Goal: Participate in discussion: Engage in conversation with other users on a specific topic

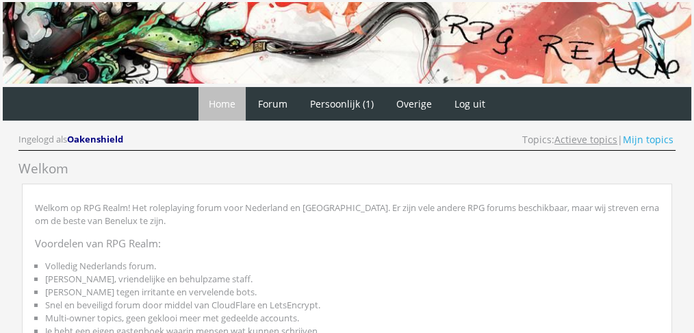
drag, startPoint x: 0, startPoint y: 0, endPoint x: 598, endPoint y: 137, distance: 613.2
click at [598, 137] on link "Actieve topics" at bounding box center [586, 139] width 63 height 13
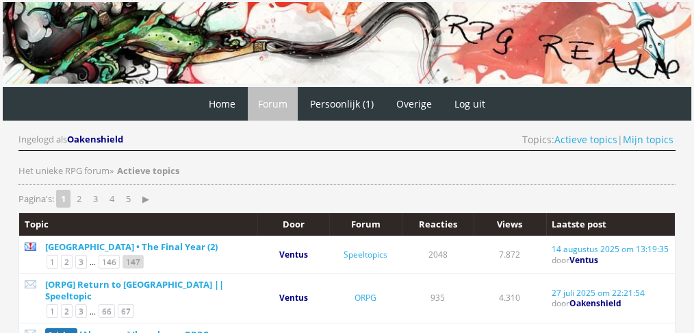
click at [123, 258] on link "147" at bounding box center [133, 262] width 21 height 14
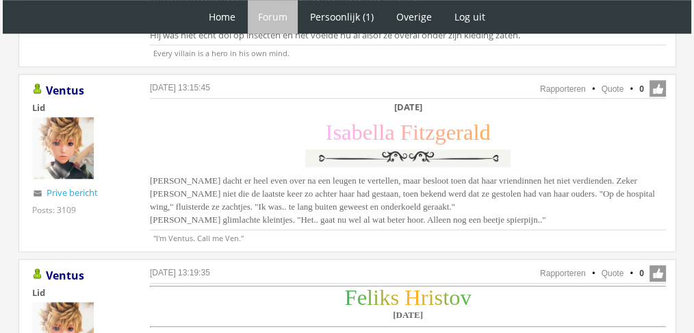
scroll to position [1108, 0]
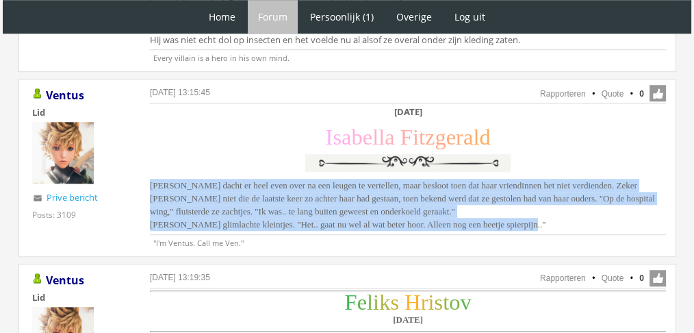
drag, startPoint x: 578, startPoint y: 224, endPoint x: 140, endPoint y: 181, distance: 439.6
click at [140, 181] on div "14 augustus 2025 om 13:15:45 Rapporteren Quote 0 Acties: Rapporteren Quote Vent…" at bounding box center [347, 167] width 658 height 177
copy span "Isabella dacht er heel even over na een leugen te vertellen, maar besloot toen …"
click at [335, 195] on span "Isabella dacht er heel even over na een leugen te vertellen, maar besloot toen …" at bounding box center [402, 204] width 505 height 49
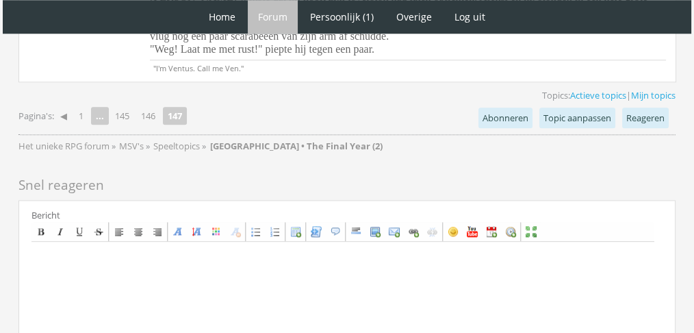
scroll to position [1460, 0]
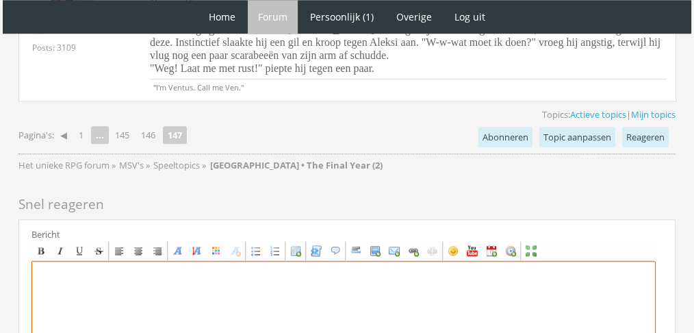
paste textarea "Blythes [MEDICAL_DATA] werden groot en ze drukte een hand tegen haar hals. ‘[PE…"
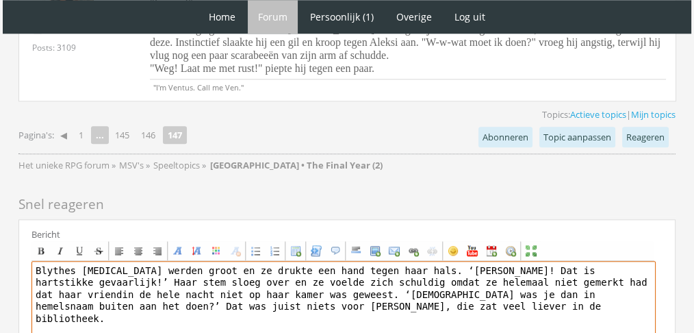
type textarea "Blythes [MEDICAL_DATA] werden groot en ze drukte een hand tegen haar hals. ‘[PE…"
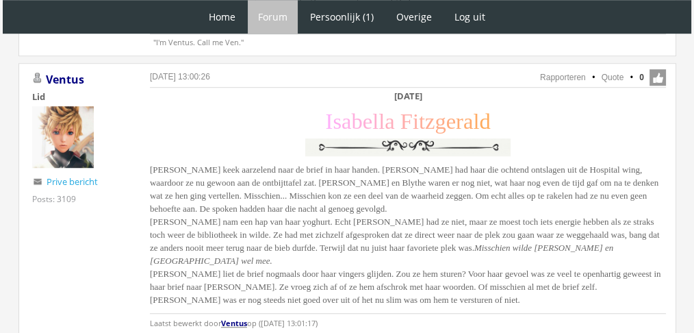
scroll to position [1657, 0]
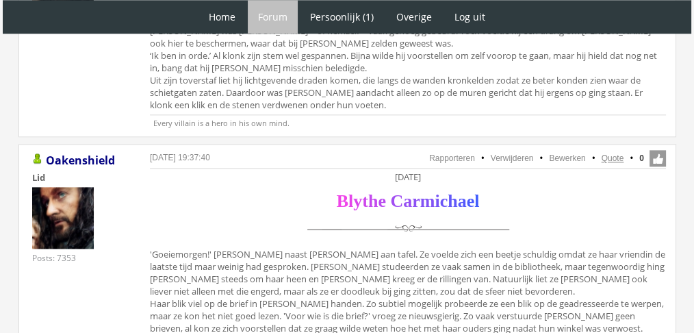
click at [617, 153] on link "Quote" at bounding box center [613, 158] width 23 height 10
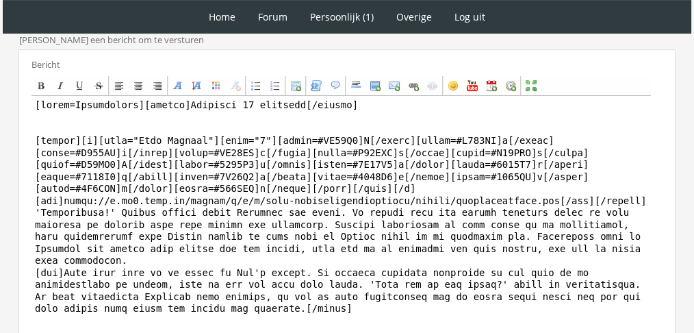
scroll to position [503, 0]
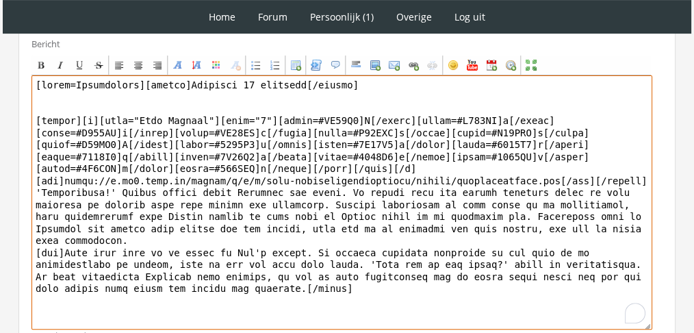
drag, startPoint x: 309, startPoint y: 249, endPoint x: 25, endPoint y: 168, distance: 294.7
click at [25, 168] on div "Bericht Bold Italic Underline Strikethrough Align left Center Align right Font …" at bounding box center [346, 190] width 657 height 322
paste textarea "Blythes ogen werden groot en ze drukte een hand tegen haar hals. ‘Isa! Dat is h…"
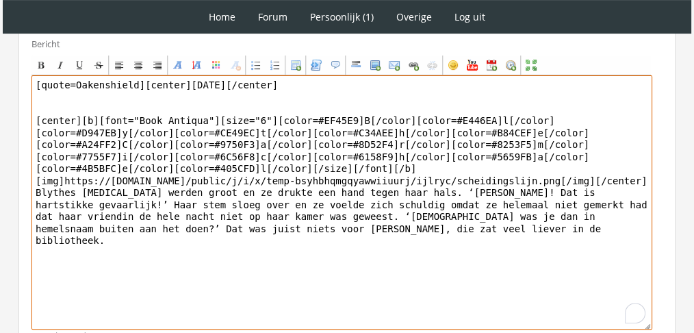
drag, startPoint x: 126, startPoint y: 53, endPoint x: 0, endPoint y: 21, distance: 130.0
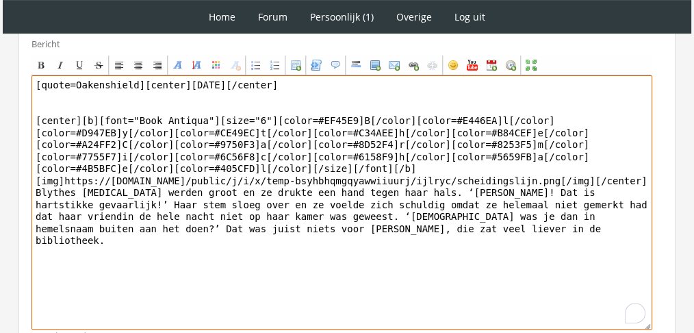
drag, startPoint x: 132, startPoint y: 51, endPoint x: 1, endPoint y: 38, distance: 132.2
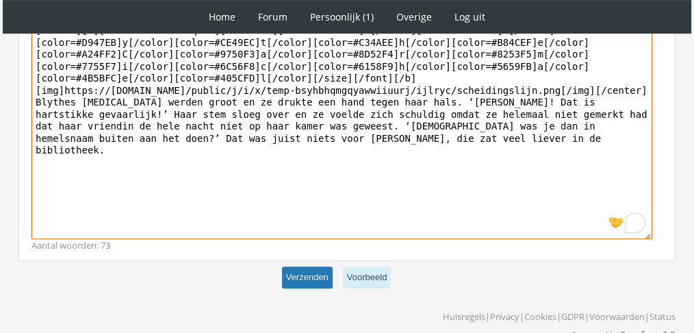
type textarea "[center]Zaterdag 27 november[/center] [center][b][font="Book Antiqua"][size="6"…"
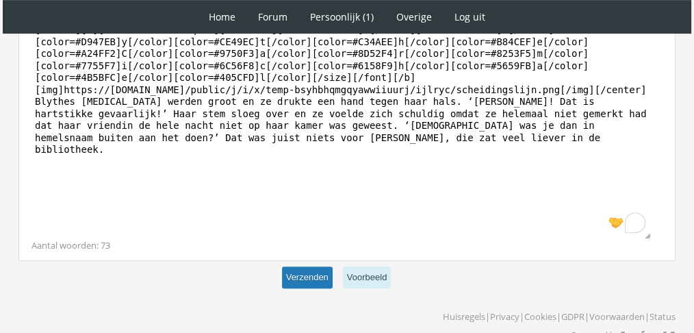
click at [314, 266] on button "Verzenden" at bounding box center [307, 277] width 51 height 23
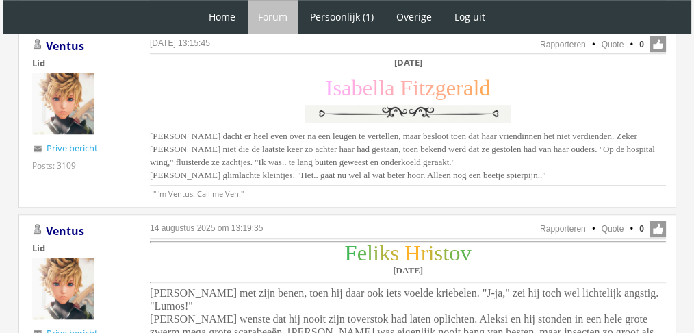
scroll to position [1147, 0]
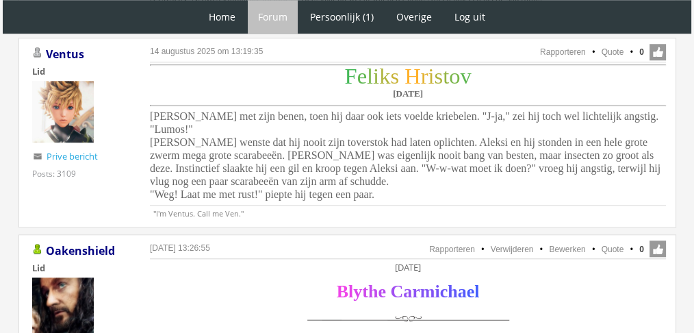
scroll to position [1332, 0]
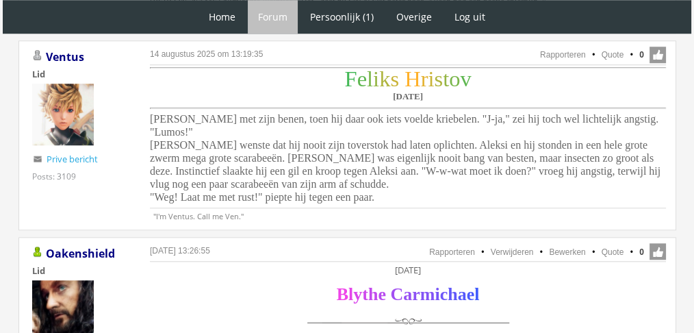
drag, startPoint x: 385, startPoint y: 181, endPoint x: 149, endPoint y: 108, distance: 247.7
click at [149, 108] on div "[DATE] 13:19:35 Rapporteren Quote 0 Acties: Rapporteren Quote [GEOGRAPHIC_DATA]…" at bounding box center [347, 135] width 658 height 190
copy span "[PERSON_NAME] met zijn benen, toen hij daar ook iets voelde kriebelen. "J-ja," …"
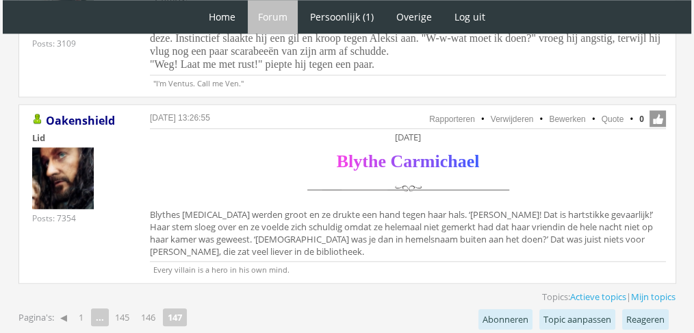
scroll to position [1462, 0]
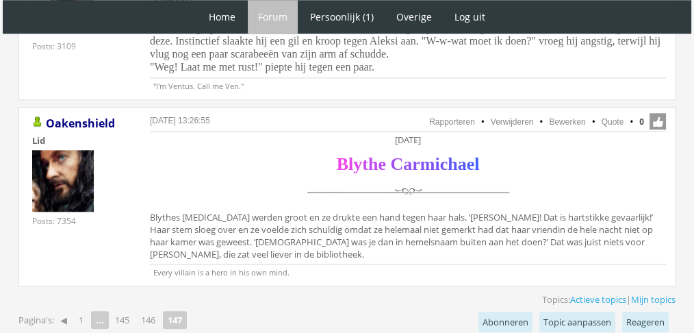
click at [620, 203] on div "[DATE] B l y t h e C a r m i c h a e l Blythes [MEDICAL_DATA] werden groot en z…" at bounding box center [408, 199] width 516 height 130
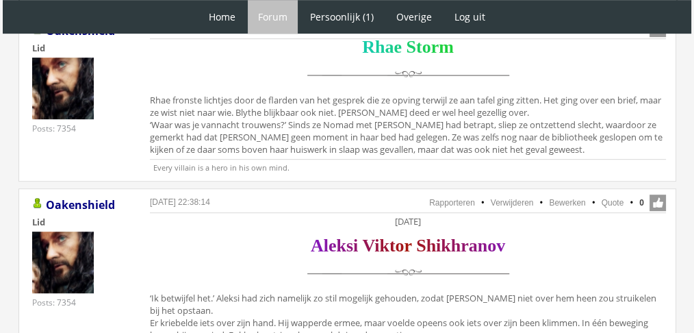
scroll to position [855, 0]
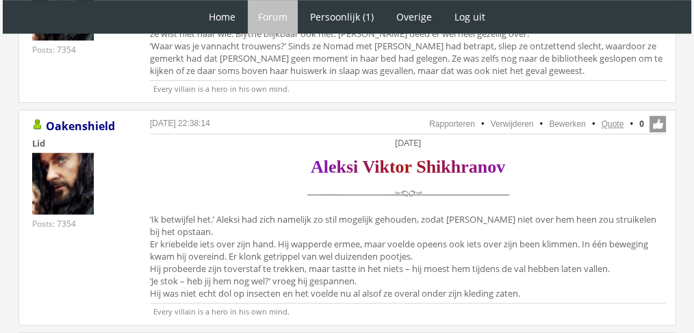
click at [617, 119] on link "Quote" at bounding box center [613, 124] width 23 height 10
click at [605, 119] on link "Quote" at bounding box center [613, 124] width 23 height 10
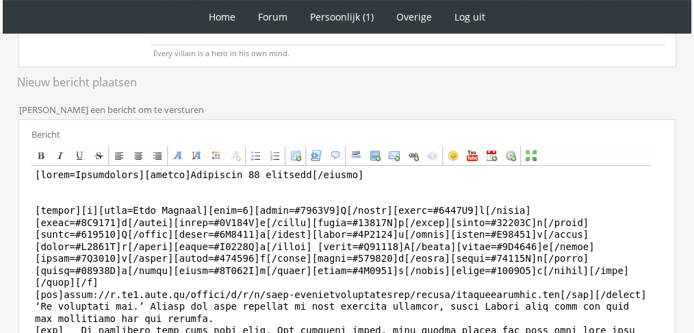
scroll to position [488, 0]
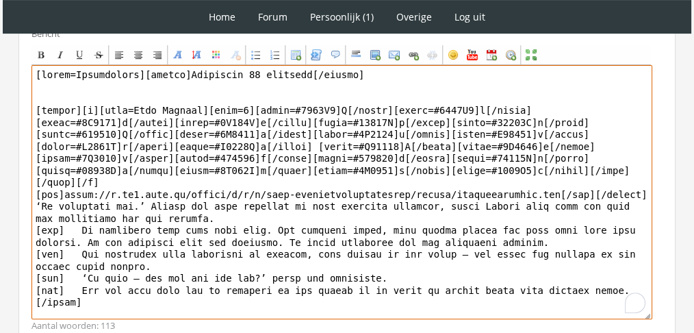
drag, startPoint x: 200, startPoint y: 212, endPoint x: 0, endPoint y: 189, distance: 201.2
paste textarea "Aleksi trapte een paar keer op de berg met kevers, maar het waren er zoveel dat…"
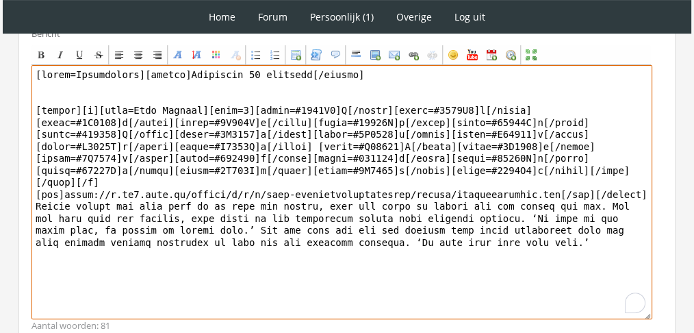
drag, startPoint x: 133, startPoint y: 69, endPoint x: 0, endPoint y: 32, distance: 137.9
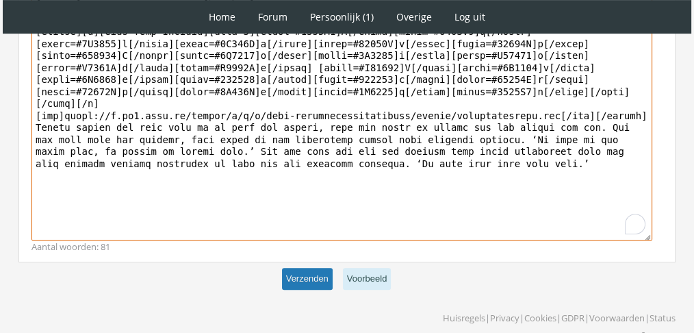
type textarea "[center]Donderdag 25 november[/center] [center][b][font=Book Antiqua][size=6][c…"
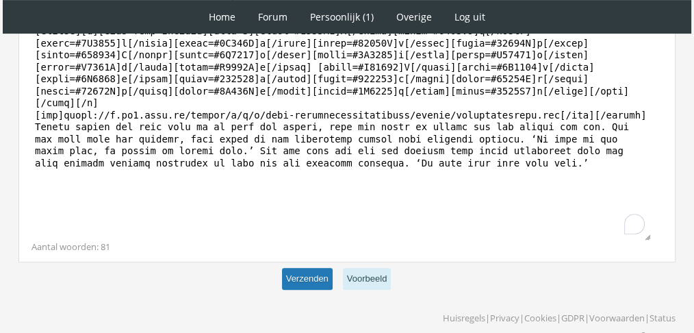
scroll to position [566, 0]
click at [325, 270] on button "Verzenden" at bounding box center [307, 279] width 51 height 23
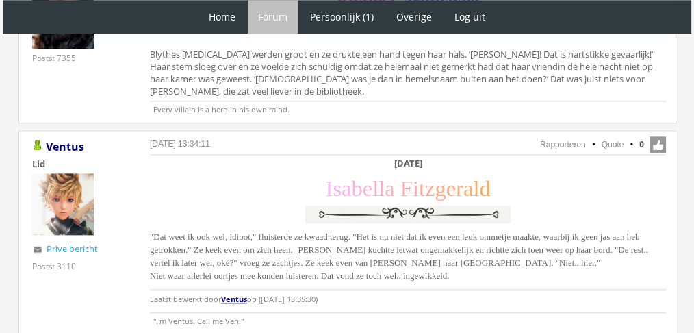
scroll to position [1622, 0]
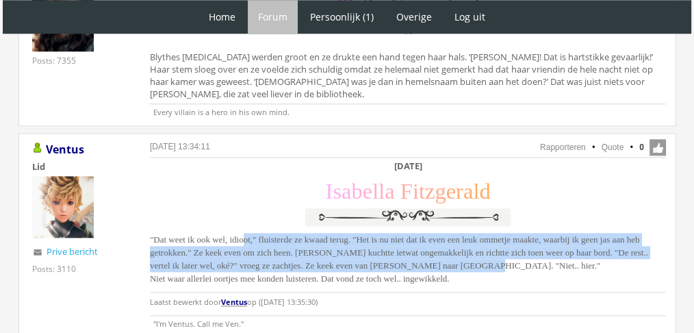
drag, startPoint x: 603, startPoint y: 240, endPoint x: 247, endPoint y: 214, distance: 357.0
click at [247, 214] on div "[DATE] [PERSON_NAME] F i t z g e r a l d "Dat weet ik ook wel, idioot," fluiste…" at bounding box center [408, 237] width 516 height 155
click at [247, 234] on span ""Dat weet ik ook wel, idioot," fluisterde ze kwaad terug. "Het is nu niet dat i…" at bounding box center [399, 258] width 498 height 49
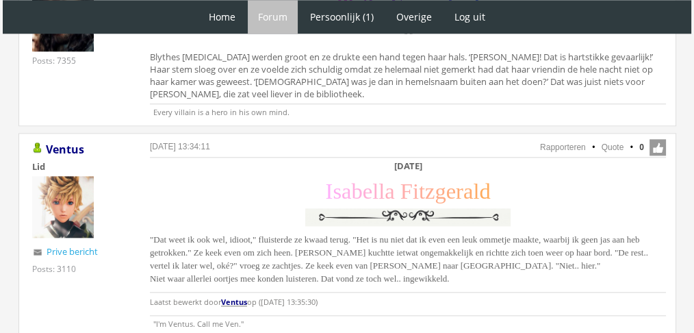
drag, startPoint x: 503, startPoint y: 252, endPoint x: 144, endPoint y: 212, distance: 361.0
click at [144, 212] on div "[DATE] 13:34:11 Rapporteren Quote 0 Acties: Rapporteren Quote [GEOGRAPHIC_DATA]…" at bounding box center [347, 235] width 658 height 204
copy span ""Dat weet ik ook wel, idioot," fluisterde ze kwaad terug. "Het is nu niet dat i…"
click at [607, 234] on span ""Dat weet ik ook wel, idioot," fluisterde ze kwaad terug. "Het is nu niet dat i…" at bounding box center [399, 258] width 498 height 49
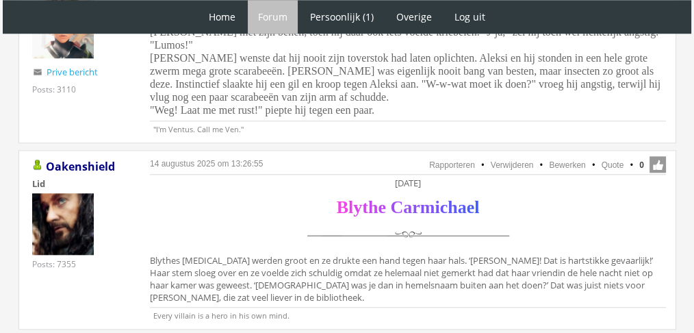
scroll to position [1434, 0]
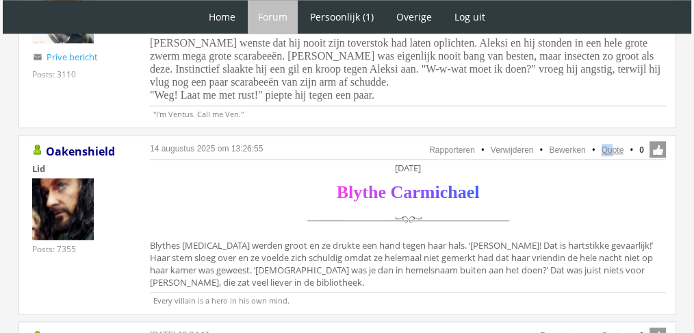
drag, startPoint x: 600, startPoint y: 131, endPoint x: 615, endPoint y: 125, distance: 16.5
click at [615, 144] on li "Quote" at bounding box center [606, 150] width 36 height 12
click at [615, 145] on link "Quote" at bounding box center [613, 150] width 23 height 10
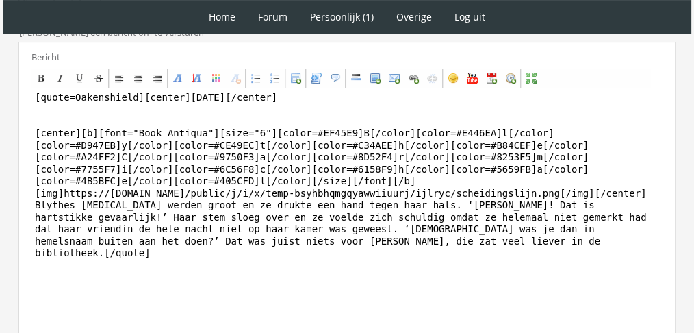
scroll to position [450, 0]
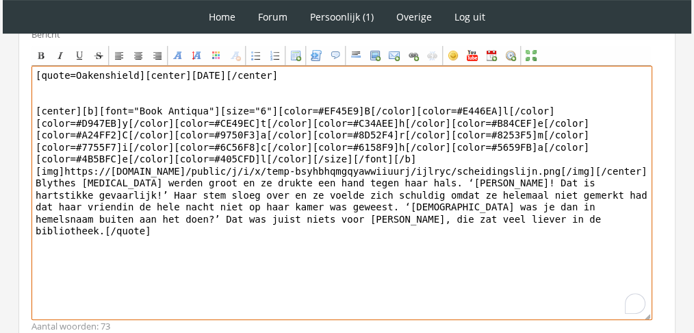
drag, startPoint x: 309, startPoint y: 281, endPoint x: 64, endPoint y: 179, distance: 266.1
click at [64, 179] on textarea "[quote=Oakenshield][center][DATE][/center] [center][b][font="Book Antiqua"][siz…" at bounding box center [341, 193] width 621 height 254
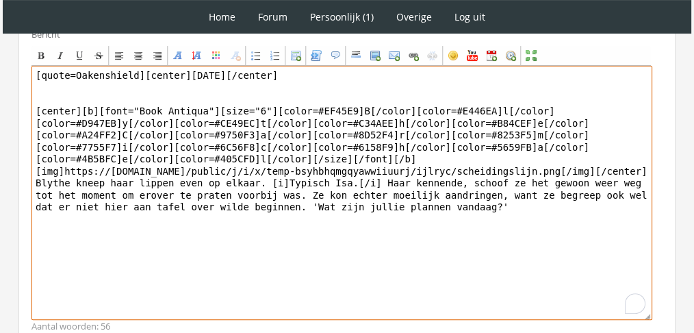
drag, startPoint x: 128, startPoint y: 75, endPoint x: 0, endPoint y: 66, distance: 128.4
click at [118, 186] on textarea "[center]Zaterdag 27 november[/center] [center][b][font="Book Antiqua"][size="6"…" at bounding box center [341, 193] width 621 height 254
drag, startPoint x: 473, startPoint y: 204, endPoint x: 446, endPoint y: 192, distance: 29.1
click at [446, 192] on textarea "[center]Zaterdag 27 november[/center] [center][b][font="Book Antiqua"][size="6"…" at bounding box center [341, 193] width 621 height 254
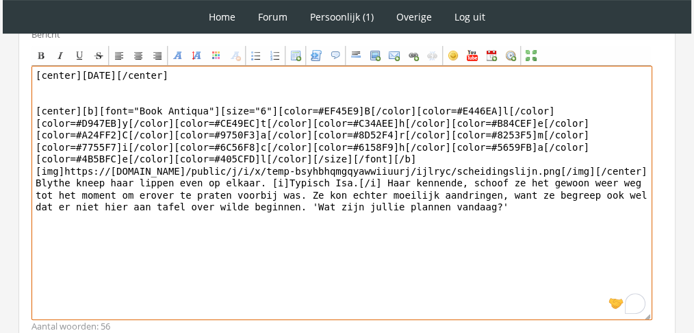
click at [446, 192] on textarea "[center]Zaterdag 27 november[/center] [center][b][font="Book Antiqua"][size="6"…" at bounding box center [341, 193] width 621 height 254
drag, startPoint x: 430, startPoint y: 196, endPoint x: 447, endPoint y: 219, distance: 28.9
click at [447, 219] on textarea "[center]Zaterdag 27 november[/center] [center][b][font="Book Antiqua"][size="6"…" at bounding box center [341, 193] width 621 height 254
drag, startPoint x: 413, startPoint y: 206, endPoint x: 199, endPoint y: 307, distance: 236.7
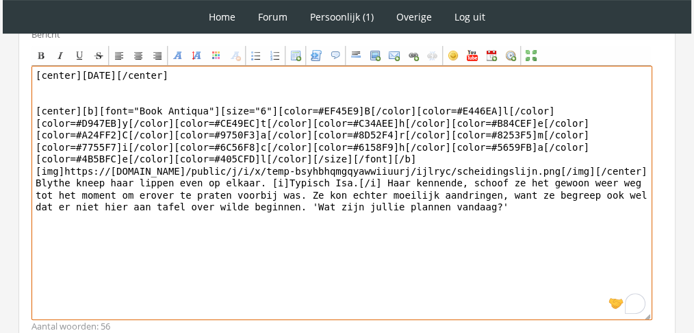
click at [199, 307] on textarea "[center]Zaterdag 27 november[/center] [center][b][font="Book Antiqua"][size="6"…" at bounding box center [341, 193] width 621 height 254
click at [449, 206] on textarea "[center]Zaterdag 27 november[/center] [center][b][font="Book Antiqua"][size="6"…" at bounding box center [341, 193] width 621 height 254
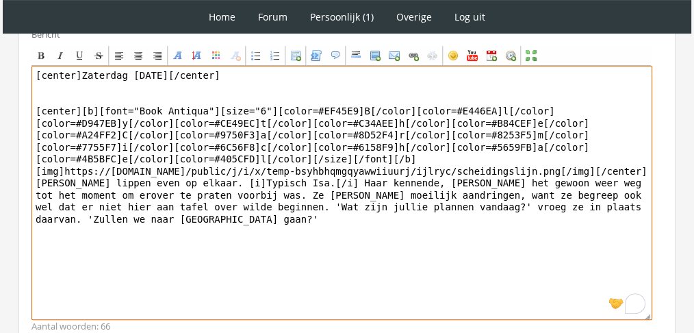
scroll to position [556, 0]
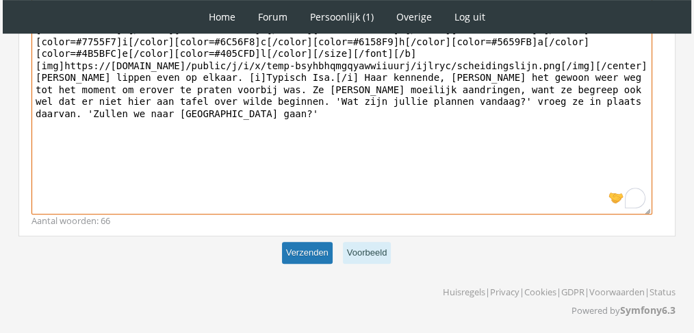
type textarea "[center]Zaterdag 27 november[/center] [center][b][font="Book Antiqua"][size="6"…"
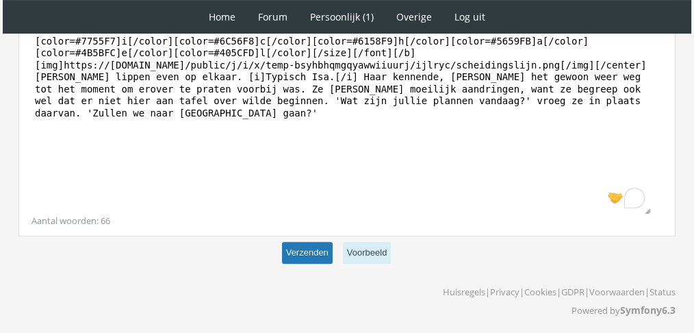
click at [313, 255] on button "Verzenden" at bounding box center [307, 253] width 51 height 23
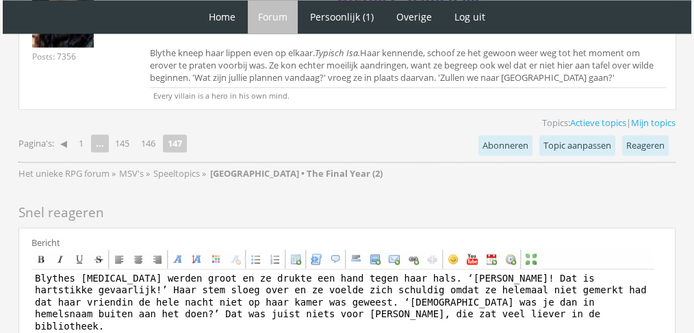
scroll to position [2213, 0]
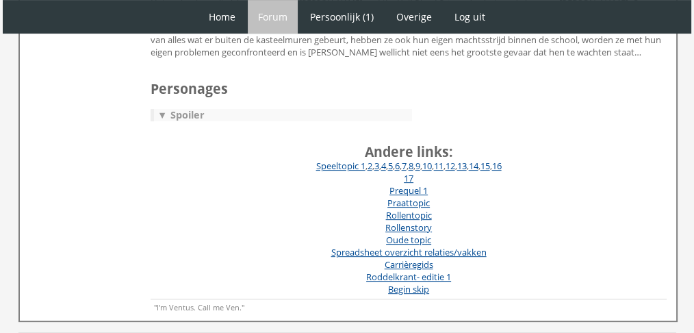
scroll to position [456, 0]
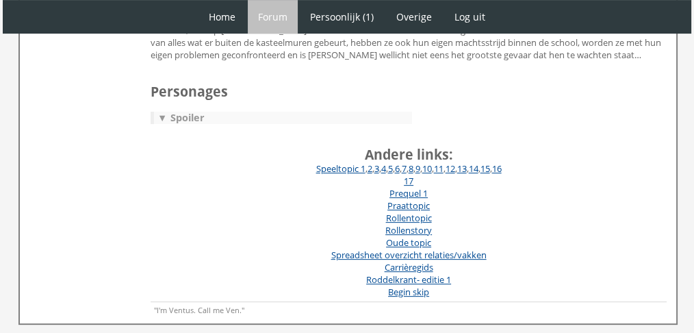
click at [188, 116] on div "▼ Spoiler" at bounding box center [283, 118] width 258 height 12
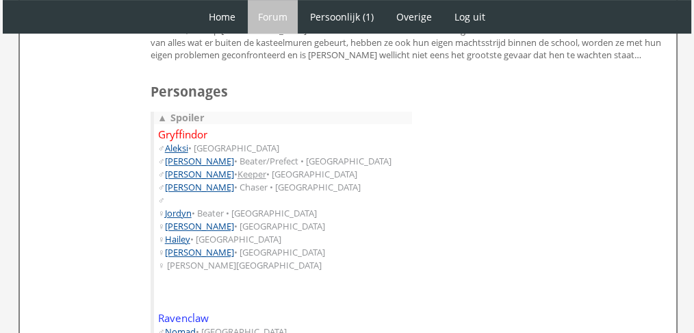
click at [188, 116] on div "▲ Spoiler" at bounding box center [283, 118] width 258 height 12
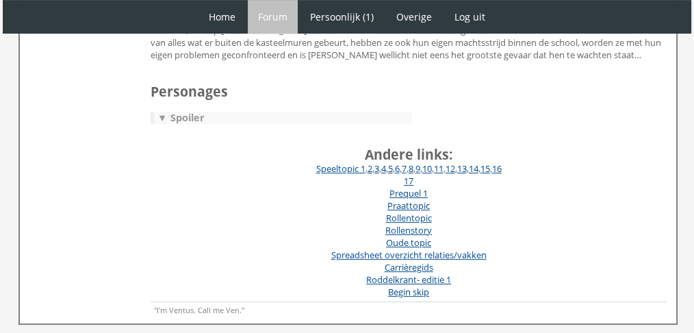
click at [188, 116] on div "▼ Spoiler" at bounding box center [283, 118] width 258 height 12
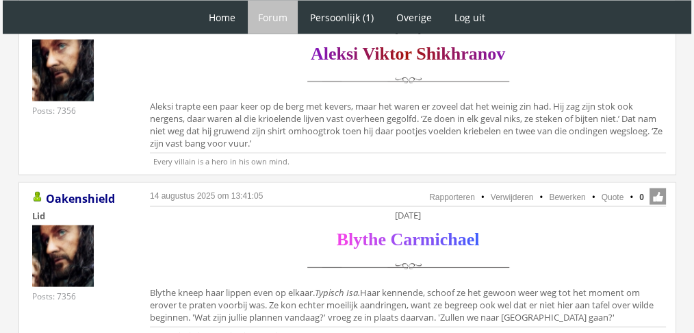
scroll to position [2845, 0]
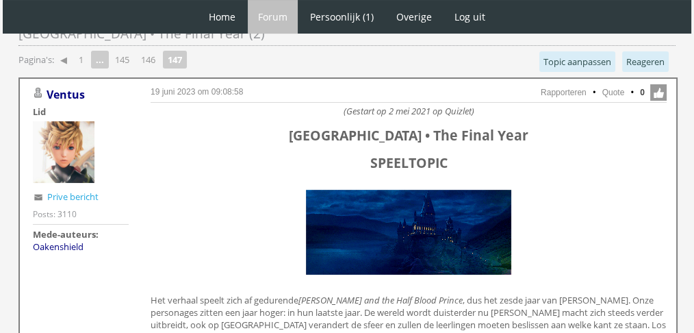
scroll to position [112, 0]
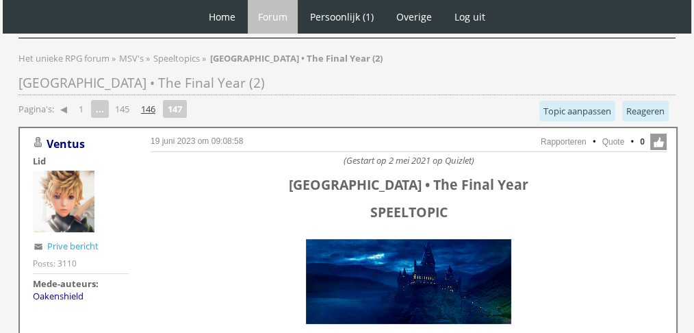
click at [148, 103] on link "146" at bounding box center [148, 108] width 25 height 19
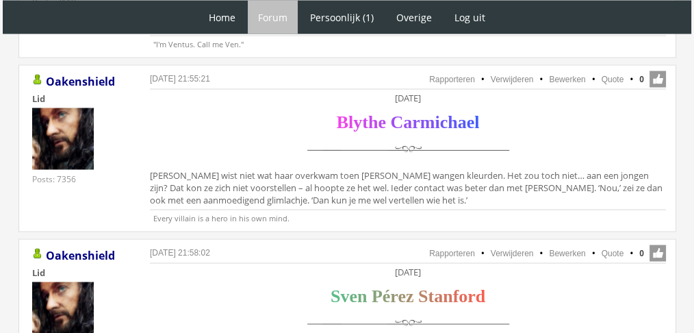
scroll to position [2595, 0]
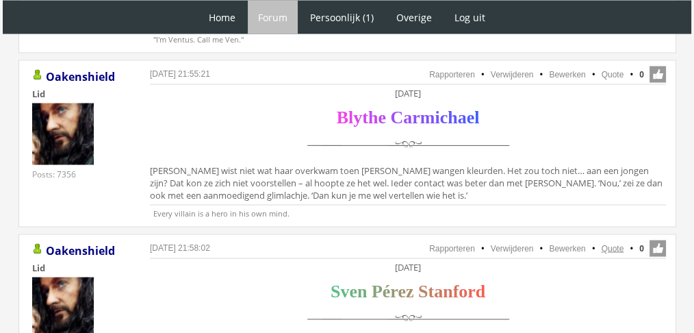
click at [605, 243] on link "Quote" at bounding box center [613, 248] width 23 height 10
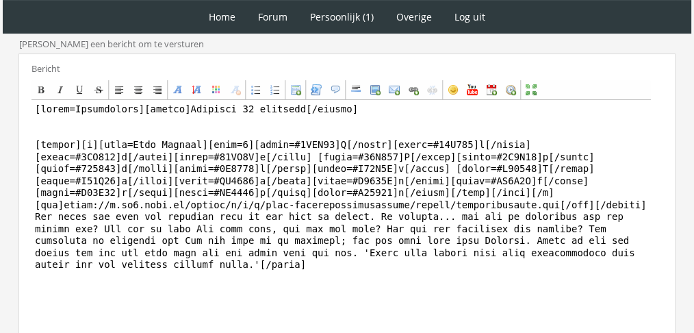
scroll to position [425, 0]
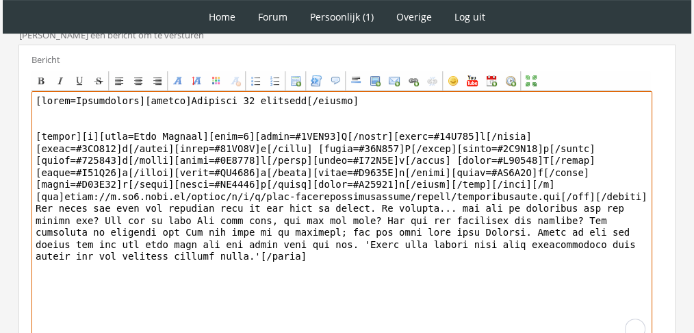
drag, startPoint x: 641, startPoint y: 242, endPoint x: 3, endPoint y: 201, distance: 638.7
click at [3, 201] on div "1 Home Forum Forum index Actieve topics Mijn topics Persoonlijk (1) Profiel Pri…" at bounding box center [347, 21] width 694 height 893
paste textarea "[PERSON_NAME] praatte makkelijk. Soms heel nonchalant, soms met misschien iets …"
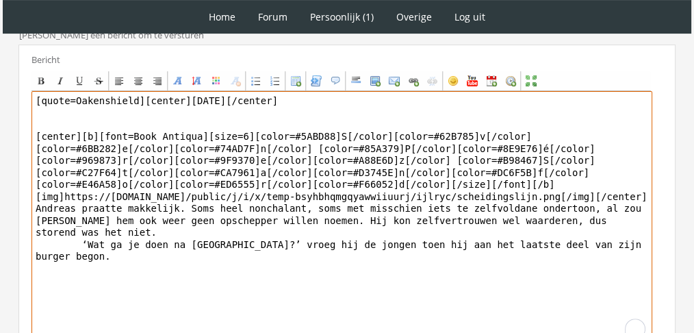
click at [31, 253] on textarea "[quote=Oakenshield][center][DATE][/center] [center][b][font=Book Antiqua][size=…" at bounding box center [341, 218] width 621 height 254
click at [137, 99] on textarea "[quote=Oakenshield][center][DATE][/center] [center][b][font=Book Antiqua][size=…" at bounding box center [341, 218] width 621 height 254
click at [538, 199] on textarea "[center][DATE][/center] [center][b][font=Book Antiqua][size=6][color=#5ABD88]S[…" at bounding box center [341, 218] width 621 height 254
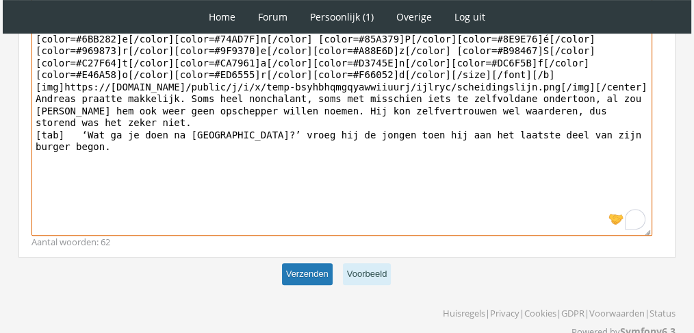
type textarea "[center][DATE][/center] [center][b][font=Book Antiqua][size=6][color=#5ABD88]S[…"
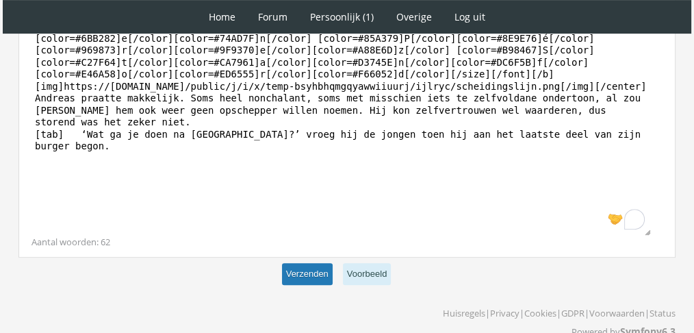
scroll to position [535, 0]
click at [316, 270] on button "Verzenden" at bounding box center [307, 274] width 51 height 23
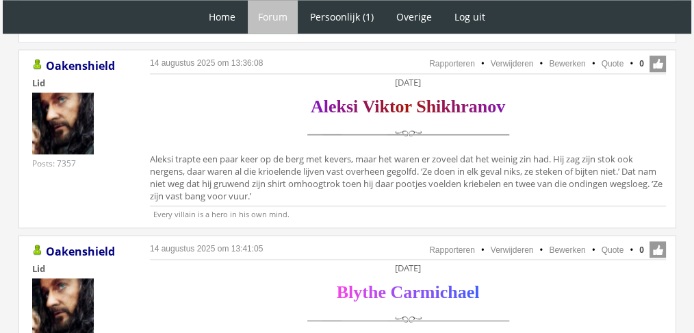
scroll to position [1920, 0]
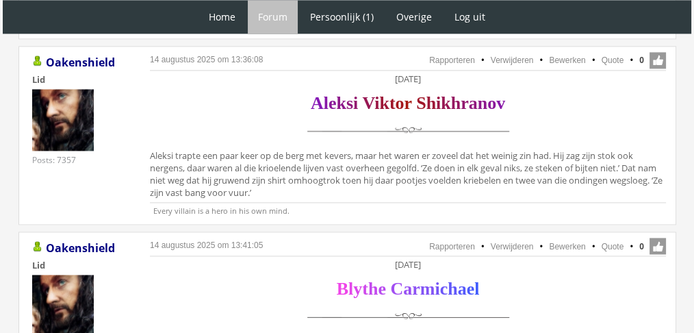
drag, startPoint x: 691, startPoint y: 227, endPoint x: 700, endPoint y: 227, distance: 8.9
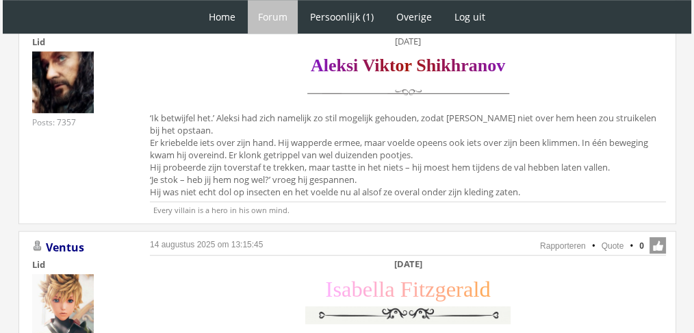
scroll to position [0, 0]
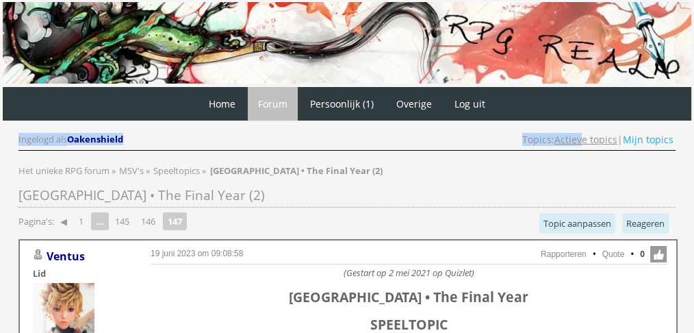
drag, startPoint x: 590, startPoint y: 128, endPoint x: 583, endPoint y: 140, distance: 13.9
click at [583, 140] on link "Actieve topics" at bounding box center [586, 139] width 63 height 13
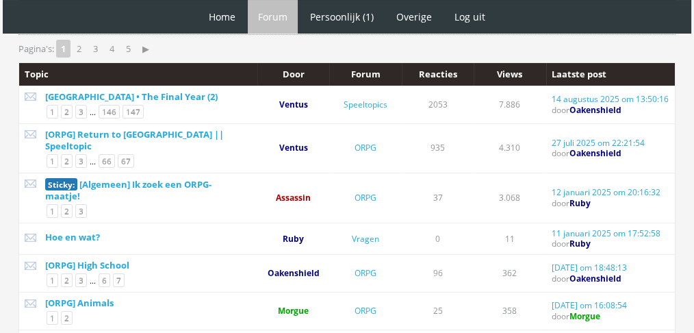
scroll to position [156, 0]
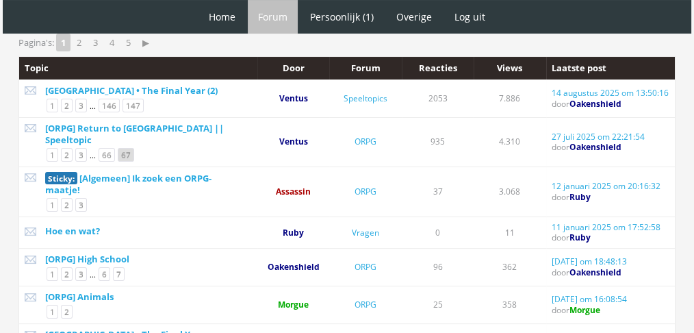
click at [121, 148] on link "67" at bounding box center [126, 155] width 16 height 14
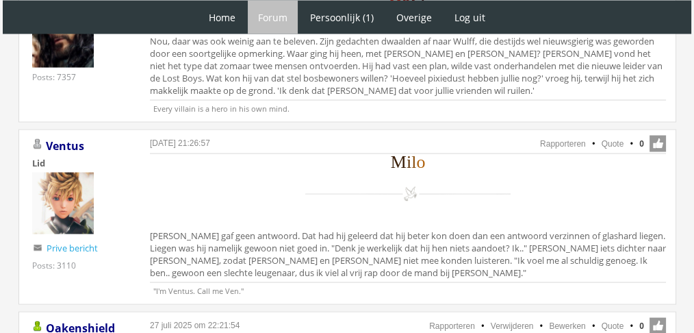
scroll to position [2691, 0]
